Goal: Entertainment & Leisure: Consume media (video, audio)

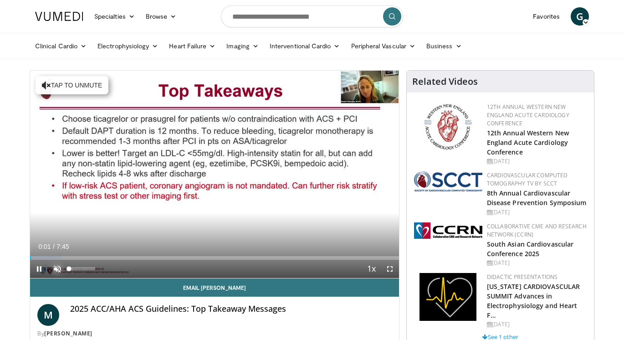
click at [59, 268] on span "Video Player" at bounding box center [57, 269] width 18 height 18
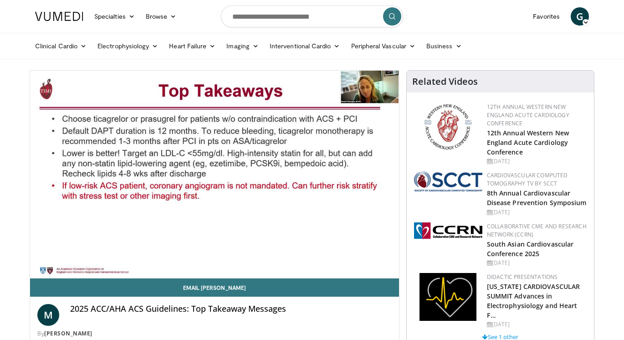
click at [59, 268] on div "10 seconds Tap to unmute" at bounding box center [214, 174] width 369 height 207
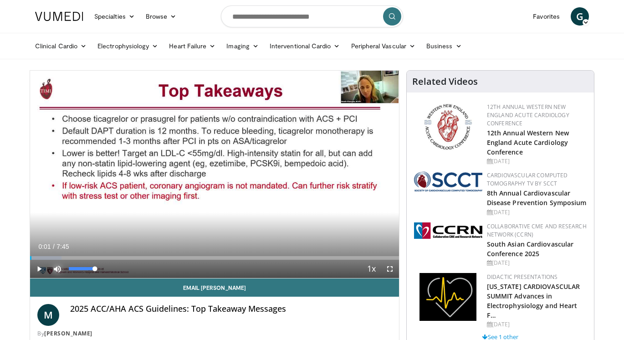
click at [59, 268] on span "Video Player" at bounding box center [57, 269] width 18 height 18
drag, startPoint x: 94, startPoint y: 269, endPoint x: 77, endPoint y: 270, distance: 16.4
click at [77, 270] on div "Volume Level" at bounding box center [73, 268] width 9 height 3
click at [41, 267] on span "Video Player" at bounding box center [39, 269] width 18 height 18
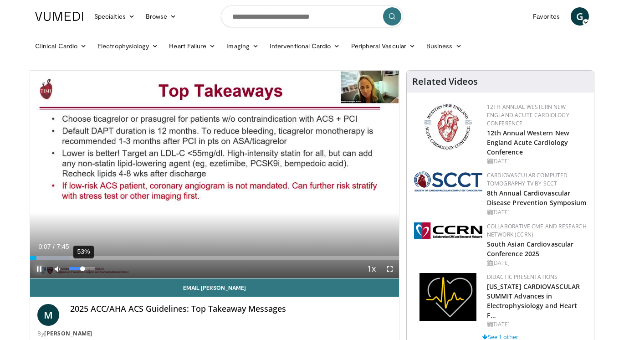
drag, startPoint x: 77, startPoint y: 268, endPoint x: 82, endPoint y: 268, distance: 5.9
click at [82, 268] on div "Volume Level" at bounding box center [76, 268] width 14 height 3
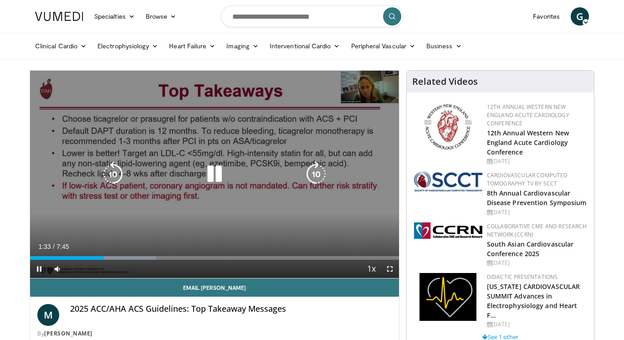
click at [221, 179] on icon "Video Player" at bounding box center [215, 174] width 26 height 26
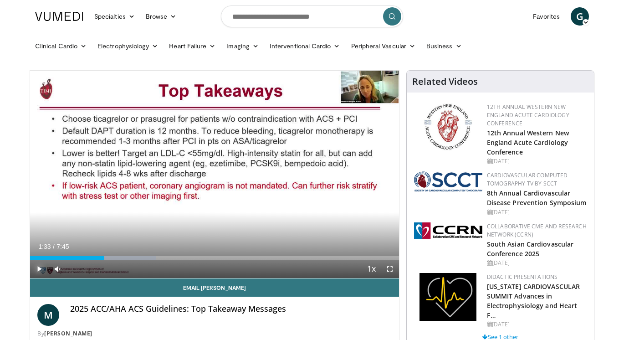
click at [38, 269] on span "Video Player" at bounding box center [39, 269] width 18 height 18
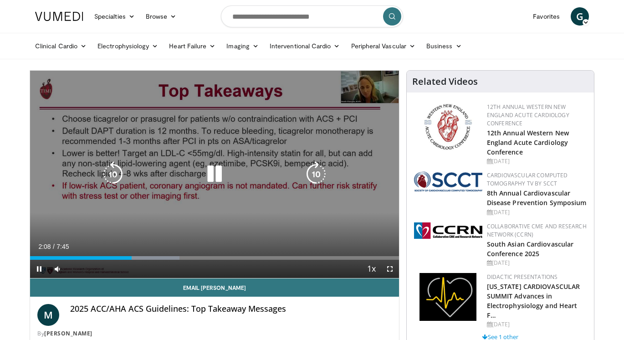
click at [216, 176] on icon "Video Player" at bounding box center [215, 174] width 26 height 26
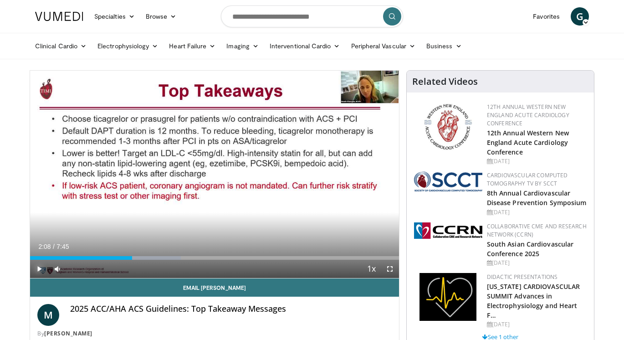
click at [34, 271] on span "Video Player" at bounding box center [39, 269] width 18 height 18
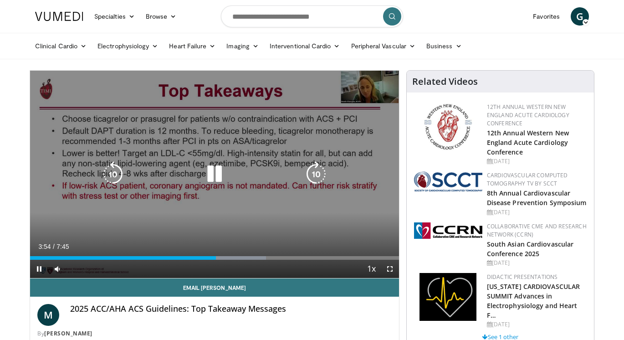
click at [250, 160] on div "10 seconds Tap to unmute" at bounding box center [214, 174] width 369 height 207
drag, startPoint x: 212, startPoint y: 170, endPoint x: 219, endPoint y: 176, distance: 8.8
click at [212, 170] on icon "Video Player" at bounding box center [215, 174] width 26 height 26
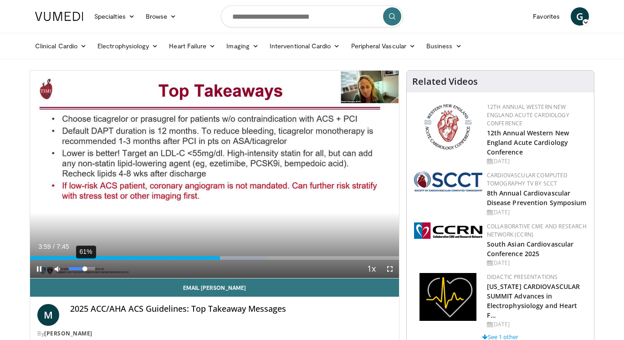
click at [85, 269] on div "Volume Level" at bounding box center [77, 268] width 16 height 3
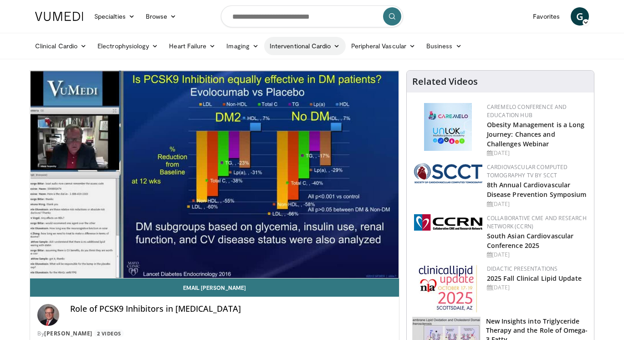
click at [337, 44] on icon at bounding box center [337, 46] width 6 height 6
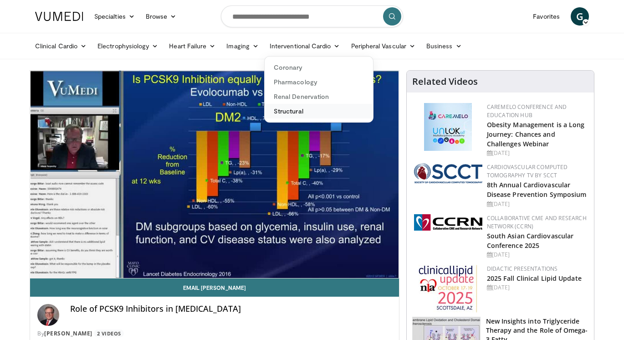
click at [291, 109] on link "Structural" at bounding box center [319, 111] width 108 height 15
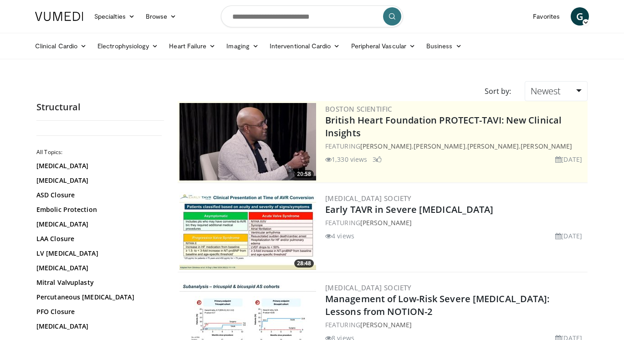
click at [264, 136] on img at bounding box center [248, 141] width 137 height 77
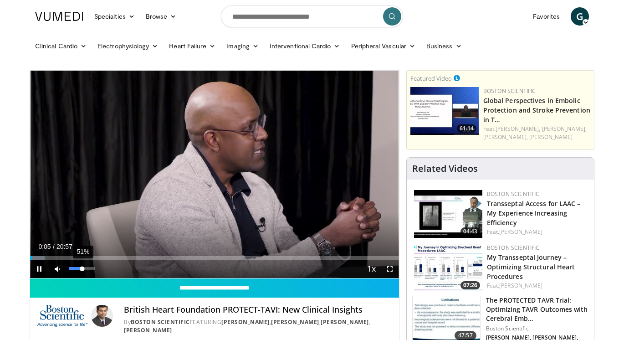
click at [82, 270] on div "51%" at bounding box center [82, 268] width 26 height 3
click at [84, 270] on div "Volume Level" at bounding box center [76, 268] width 15 height 3
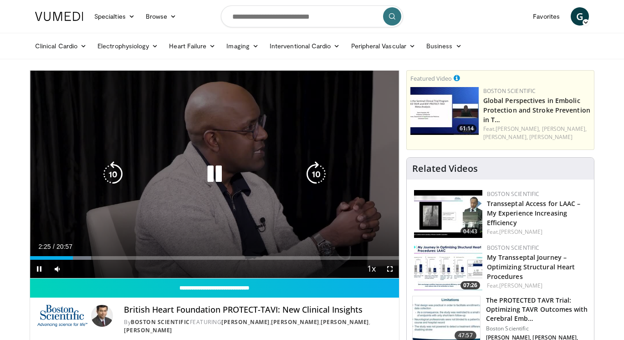
click at [211, 172] on icon "Video Player" at bounding box center [215, 174] width 26 height 26
click at [215, 173] on icon "Video Player" at bounding box center [215, 174] width 26 height 26
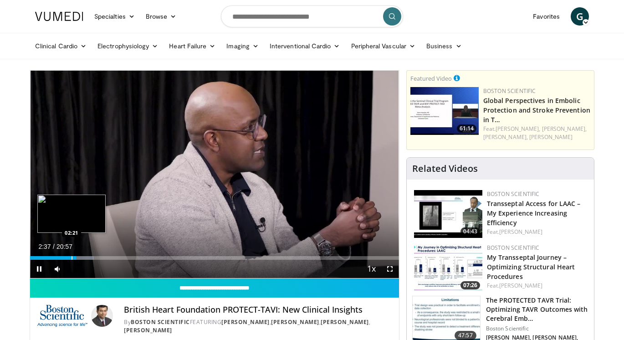
click at [71, 258] on div "02:37" at bounding box center [53, 258] width 46 height 4
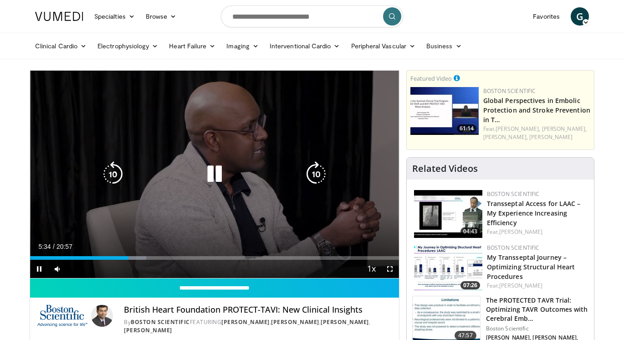
click at [211, 174] on icon "Video Player" at bounding box center [215, 174] width 26 height 26
